Goal: Complete application form

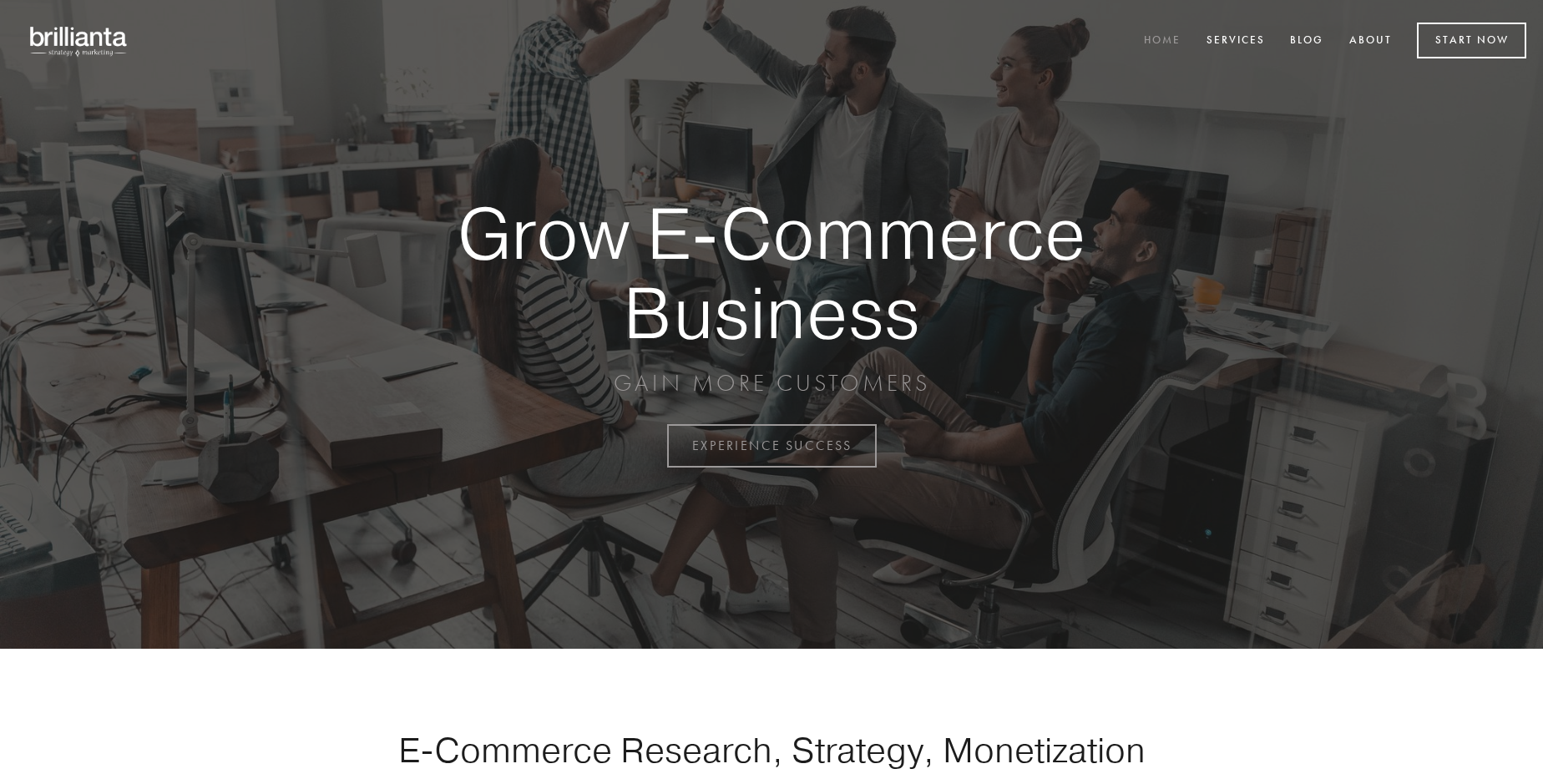
scroll to position [4377, 0]
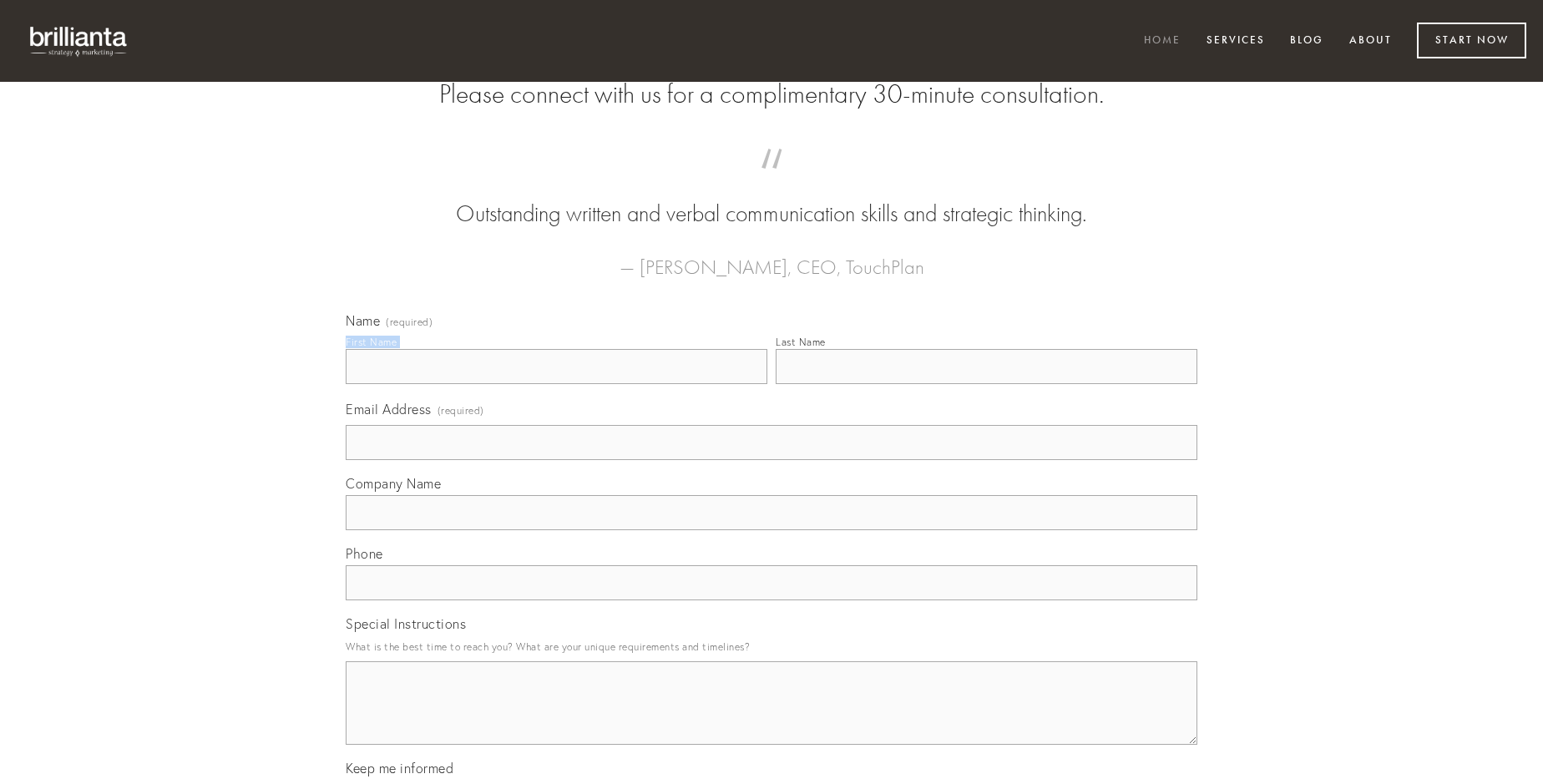
type input "[PERSON_NAME]"
click at [986, 384] on input "Last Name" at bounding box center [987, 366] width 422 height 35
type input "[PERSON_NAME]"
click at [772, 460] on input "Email Address (required)" at bounding box center [771, 442] width 851 height 35
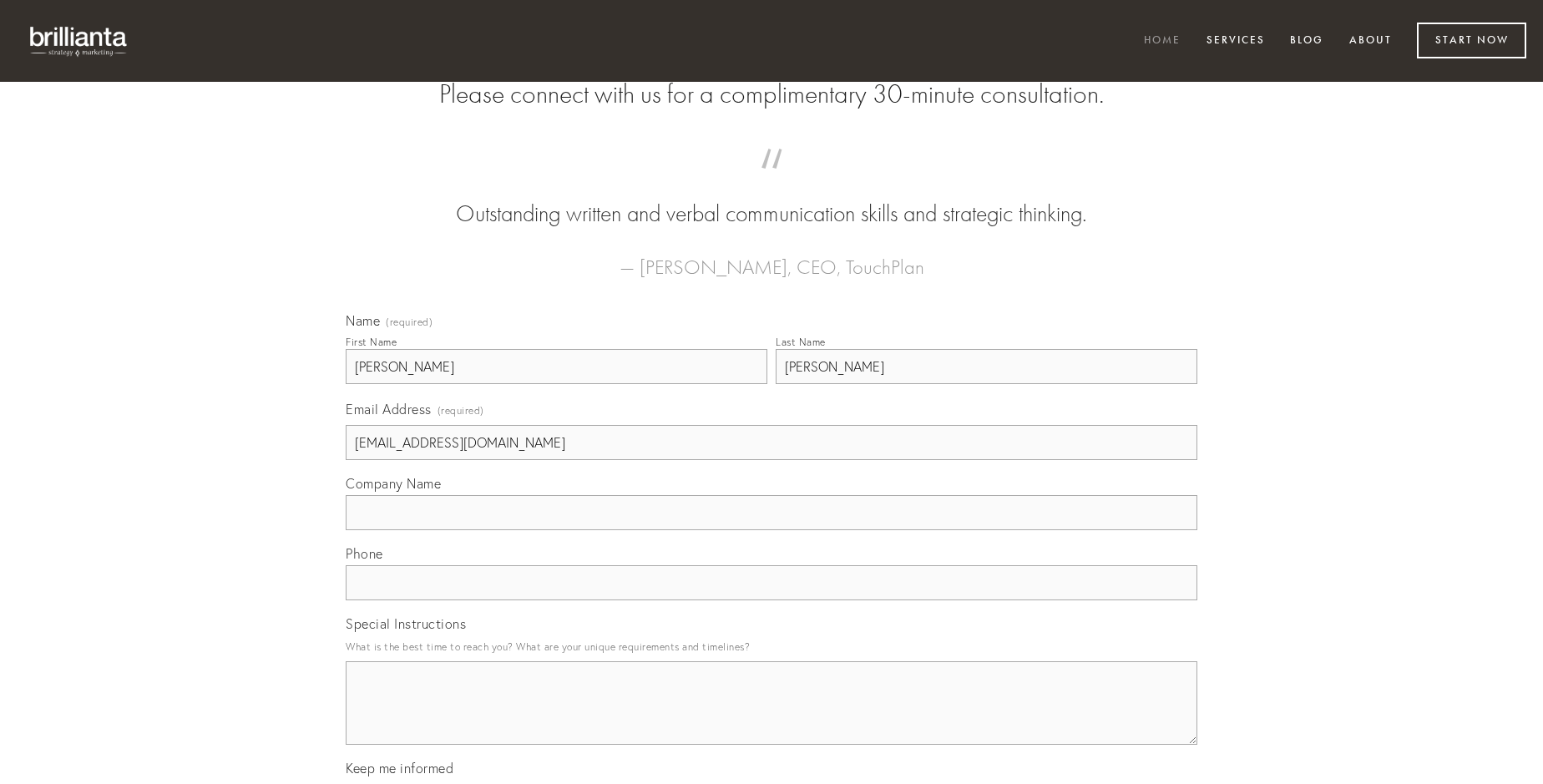
type input "[EMAIL_ADDRESS][DOMAIN_NAME]"
click at [772, 530] on input "Company Name" at bounding box center [771, 512] width 851 height 35
type input "tametsi"
click at [772, 600] on input "text" at bounding box center [771, 582] width 851 height 35
click at [772, 718] on textarea "Special Instructions" at bounding box center [771, 702] width 851 height 83
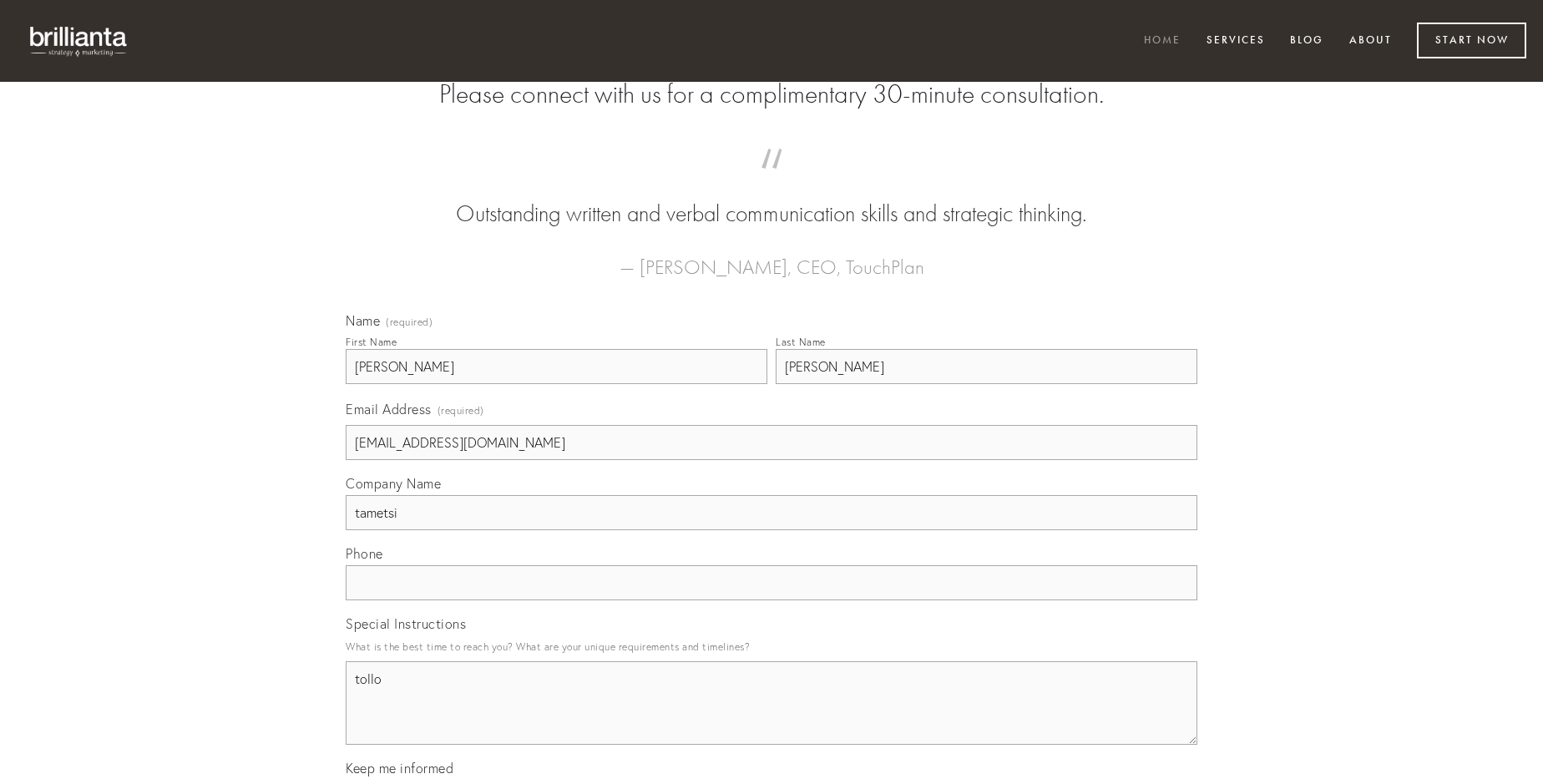
type textarea "tollo"
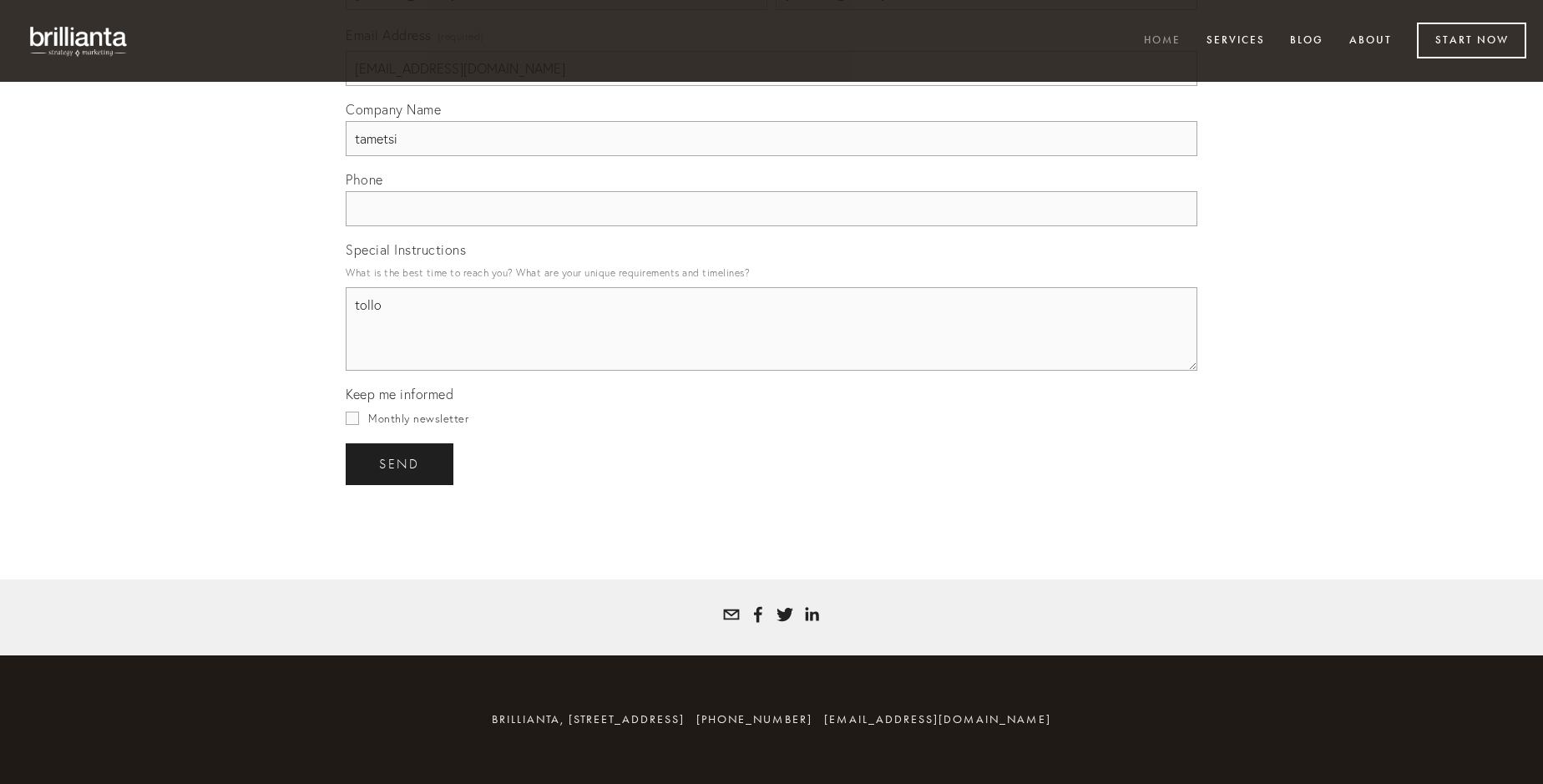
click at [401, 464] on span "send" at bounding box center [400, 464] width 41 height 15
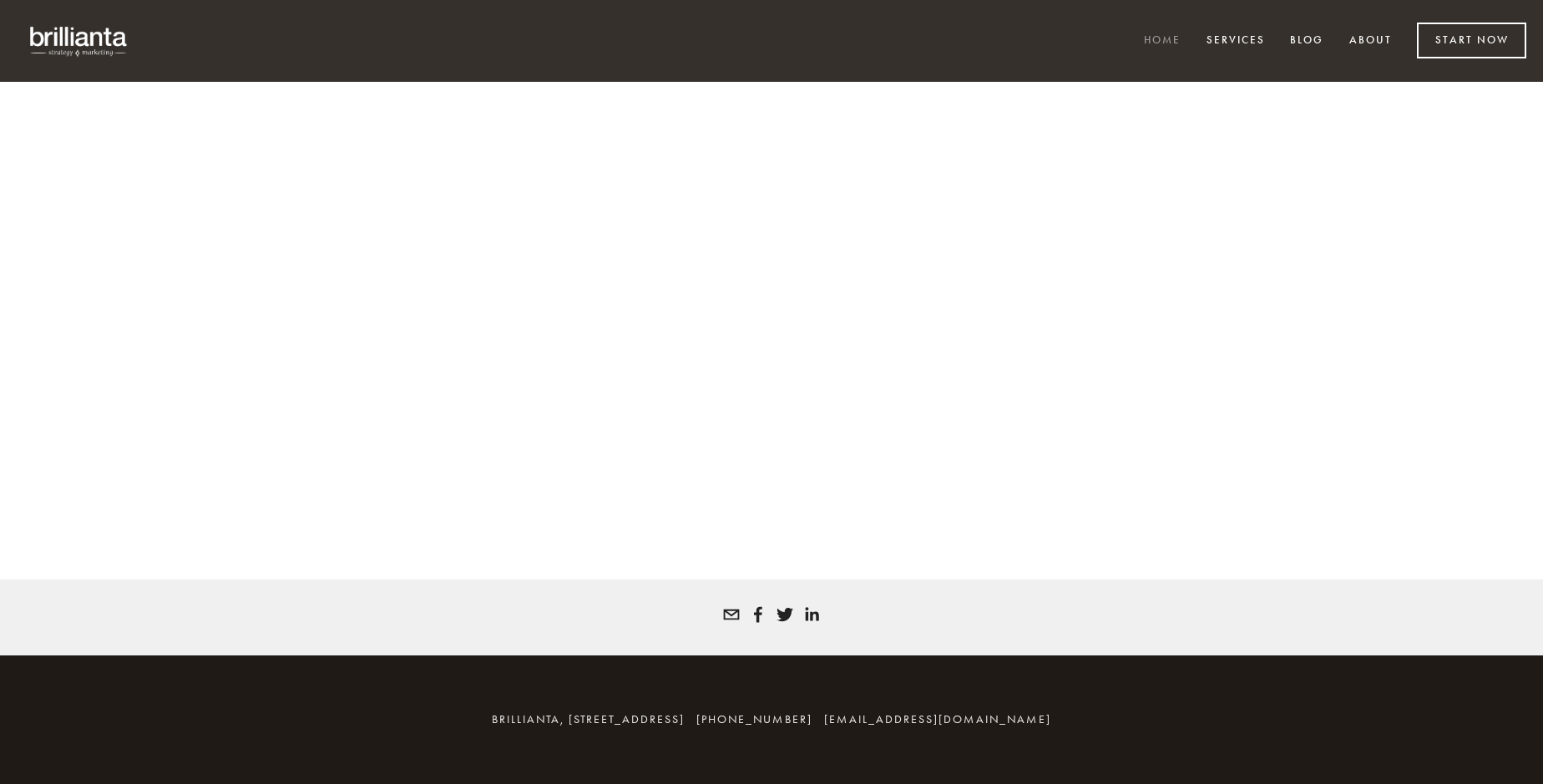
scroll to position [4353, 0]
